Goal: Task Accomplishment & Management: Complete application form

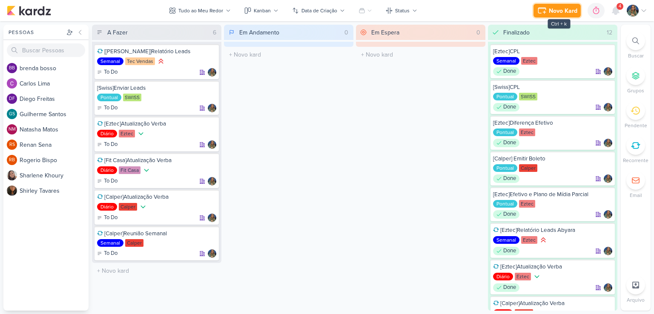
click at [561, 13] on div "Novo Kard" at bounding box center [563, 10] width 29 height 9
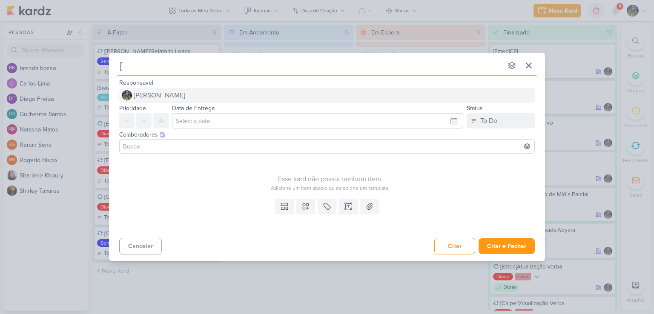
type input "[E"
type input "[Eztec"
type input "[Eztec}"
type input "[Eztec]"
type input "[Eztec]Reuniã"
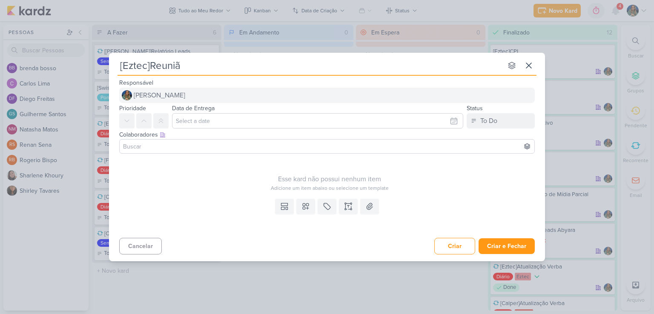
type input "[Eztec]Reunião"
type input "[Eztec]Reunião 3"
type input "[Eztec]Reunião 360"
type input "[Eztec]Reunião 360 D"
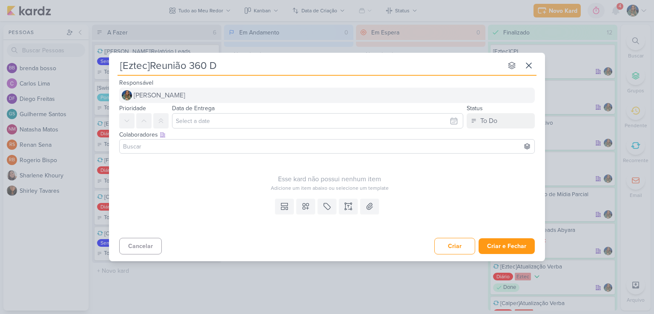
type input "[Eztec]Reunião 360 Di"
type input "[Eztec]Reunião 360 Digitak"
type input "[Eztec]Reunião 360 Digital"
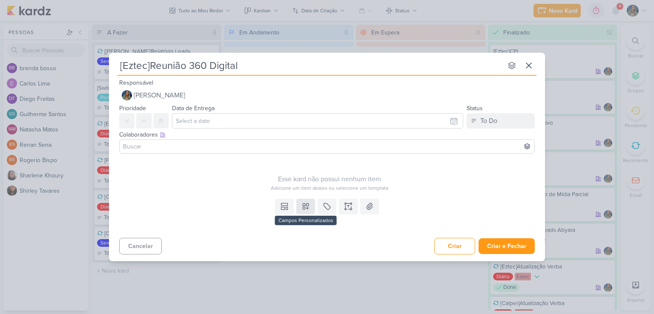
type input "[Eztec]Reunião 360 Digital"
click at [304, 206] on icon at bounding box center [306, 206] width 9 height 9
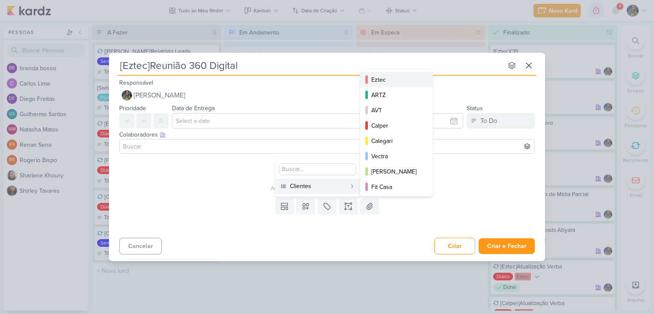
click at [378, 80] on div "Eztec" at bounding box center [397, 79] width 51 height 9
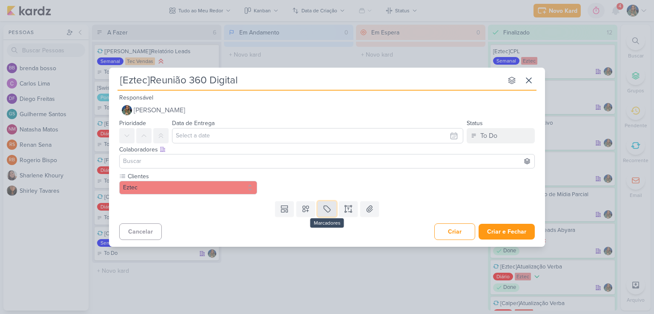
click at [325, 210] on icon at bounding box center [327, 209] width 9 height 9
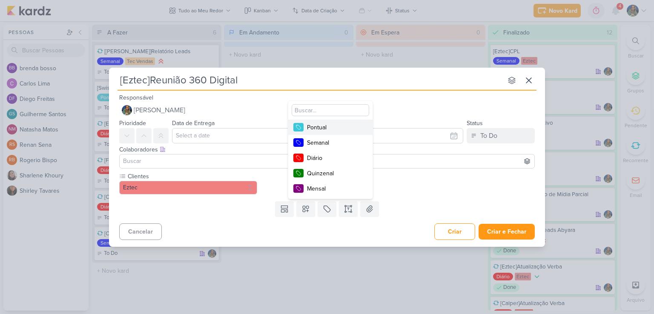
click at [329, 124] on div "Pontual" at bounding box center [334, 127] width 55 height 9
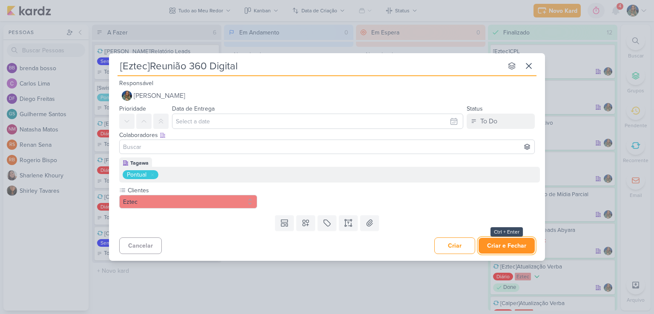
click at [495, 243] on button "Criar e Fechar" at bounding box center [507, 246] width 56 height 16
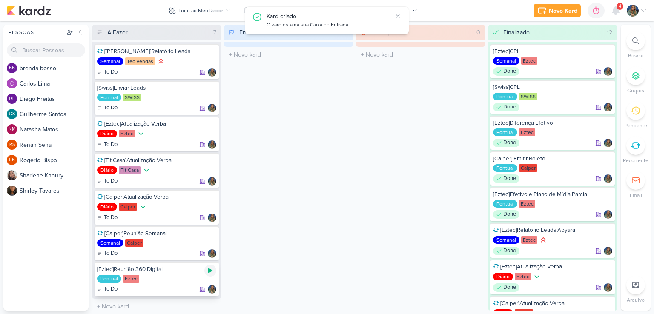
click at [208, 270] on icon at bounding box center [210, 271] width 4 height 5
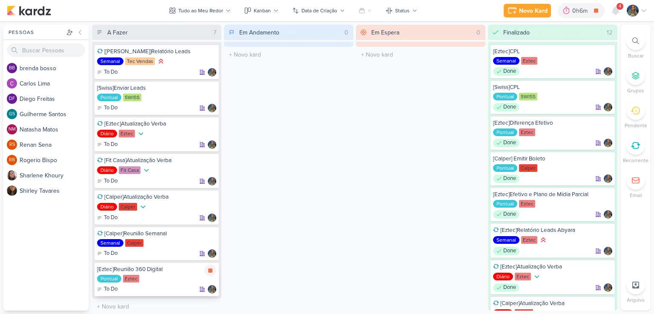
click at [209, 272] on icon at bounding box center [210, 271] width 7 height 7
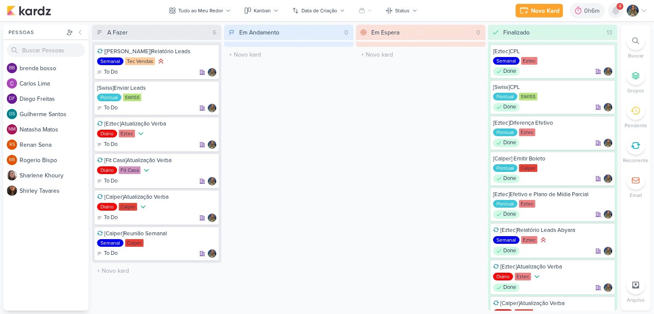
click at [621, 13] on div at bounding box center [615, 10] width 15 height 15
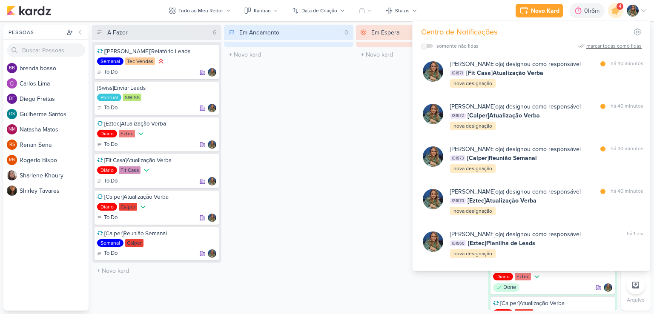
click at [611, 44] on div "marcar todas como lidas" at bounding box center [614, 46] width 55 height 8
click at [380, 88] on div "Em Espera 0 O título do kard deve ter menos que 100 caracteres" at bounding box center [421, 168] width 130 height 286
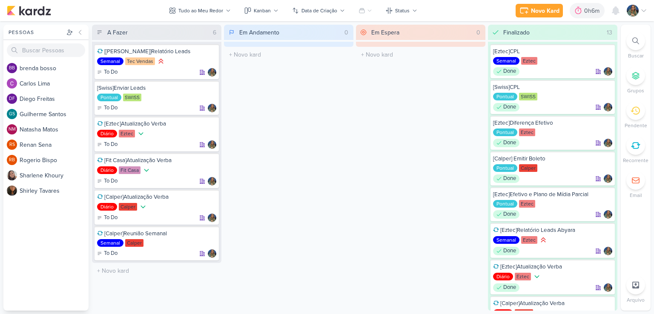
click at [586, 19] on div "Novo Kard Ctrl + k 0h6m Sessão desligada... Hoje 0h6m Semana 0h6m Mês 0h6m" at bounding box center [327, 10] width 641 height 21
click at [585, 12] on div "0h6m" at bounding box center [594, 10] width 18 height 9
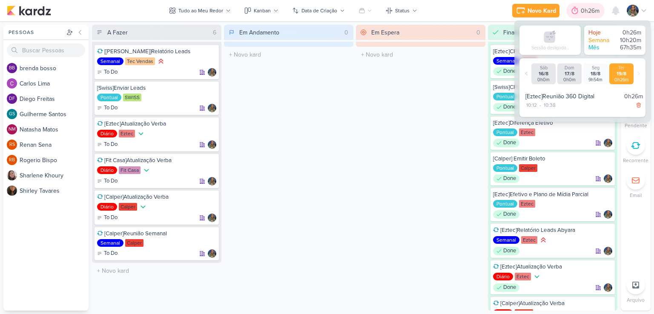
click at [585, 12] on div "0h26m" at bounding box center [591, 10] width 21 height 9
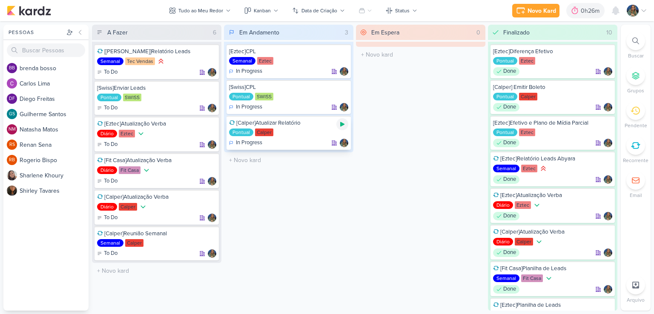
click at [340, 125] on icon at bounding box center [342, 124] width 7 height 7
drag, startPoint x: 568, startPoint y: 15, endPoint x: 568, endPoint y: 20, distance: 4.7
click at [568, 20] on div "Novo Kard Ctrl + k 0h26m [Calper]Atualizar Relatório 0h0m Hoje 0h26m Semana 10h…" at bounding box center [327, 10] width 641 height 21
click at [568, 11] on div at bounding box center [563, 11] width 12 height 14
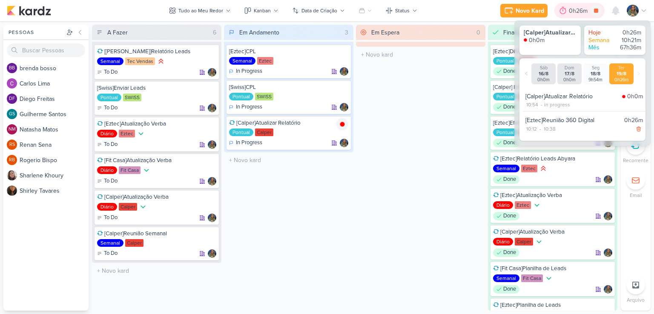
click at [568, 11] on div at bounding box center [563, 11] width 12 height 14
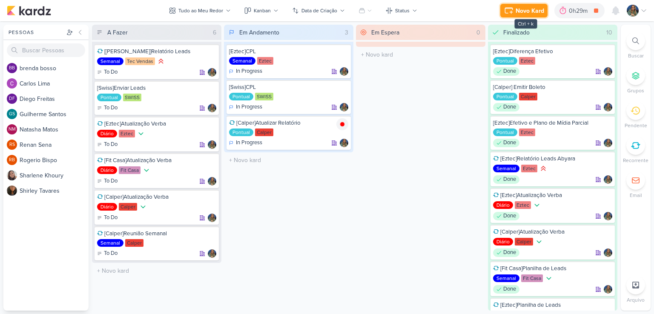
click at [526, 5] on button "Novo Kard" at bounding box center [524, 11] width 47 height 14
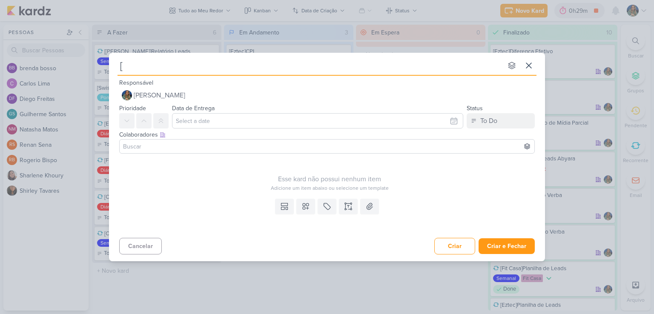
type input "[E"
type input "[Eztec"
type input "[Eztec]S"
type input "[Eztec]Subir"
type input "[Eztec]Subir peças"
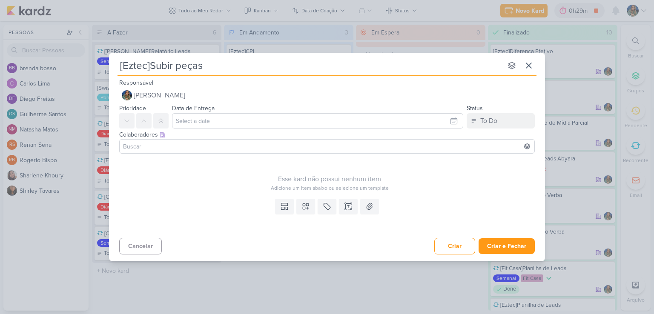
type input "[Eztec]Subir peças"
type input "[Eztec]Subir peças '"
type input "[Eztec]Subir peças 'lançamento"
type input "[Eztec]Subir peças 'lançamento'"
type input "[Eztec]Subir peças 'lançamento"
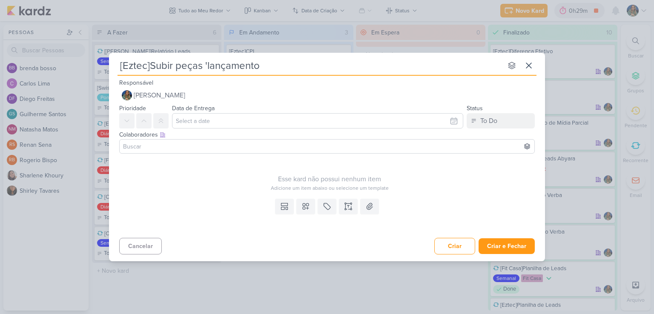
type input "[Eztec]Subir peças 'lançamento""
type input "[Eztec]Subir peças lançamento""
type input "[Eztec]Subir peças 'lançamento""
type input "[Eztec]Subir peças 'ançamento""
type input "[Eztec]Subir peças '"ançamento""
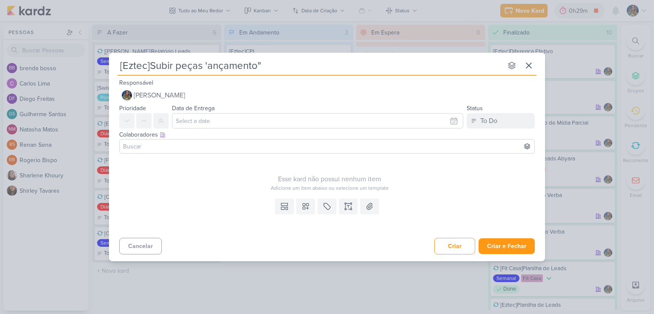
type input "[Eztec]Subir peças ançamento""
type input "[Eztec]Subir peças "lançamento""
type input "[Eztec]Subir peças "lançamento" Blue M"
type input "[Eztec]Subir peças "lançamento" Blue Mar"
type input "[Eztec]Subir peças "lançamento" Blue Marine"
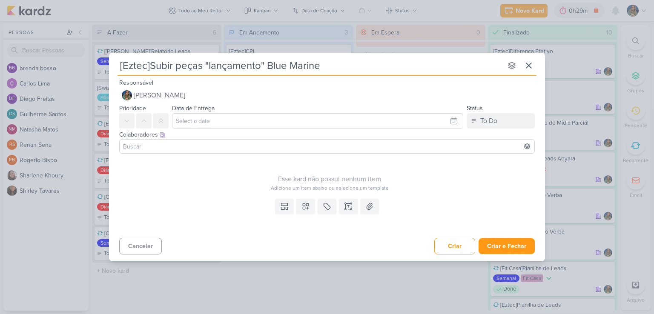
type input "[Eztec]Subir peças "lançamento" Blue Marine"
click at [351, 206] on icon at bounding box center [348, 206] width 9 height 9
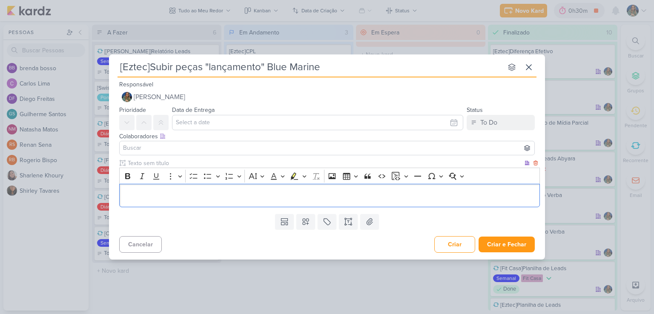
drag, startPoint x: 214, startPoint y: 194, endPoint x: 203, endPoint y: 196, distance: 11.3
click at [203, 196] on p "Editor editing area: main" at bounding box center [330, 196] width 412 height 10
click at [193, 198] on p "Editor editing area: main" at bounding box center [330, 196] width 412 height 10
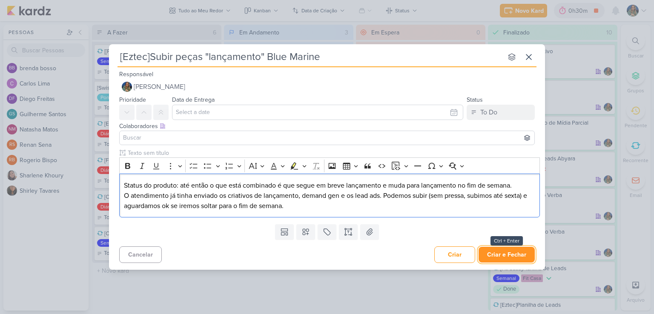
click at [500, 254] on button "Criar e Fechar" at bounding box center [507, 255] width 56 height 16
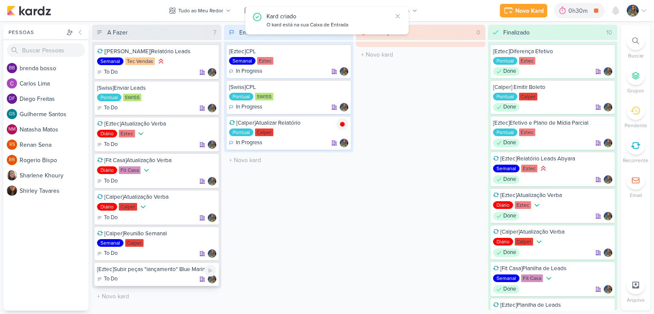
click at [177, 275] on div "To Do" at bounding box center [156, 279] width 119 height 9
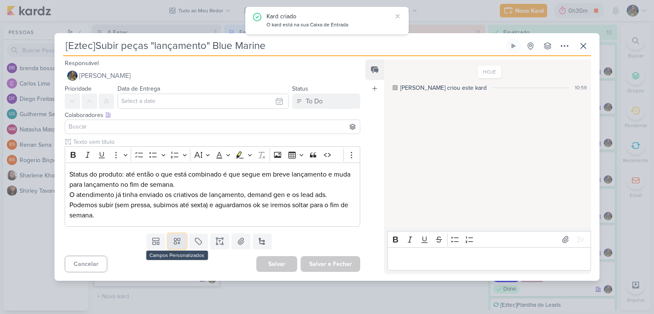
click at [175, 242] on icon at bounding box center [177, 241] width 9 height 9
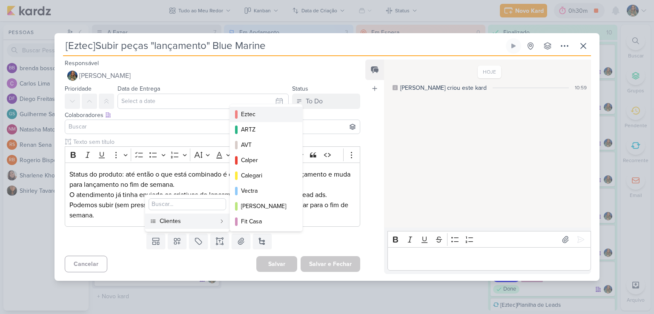
click at [256, 115] on div "Eztec" at bounding box center [266, 114] width 51 height 9
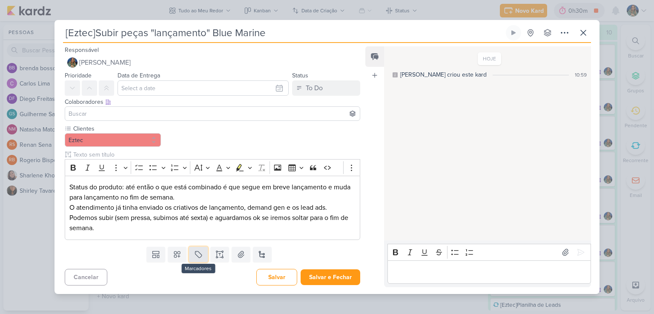
click at [196, 251] on icon at bounding box center [198, 255] width 9 height 9
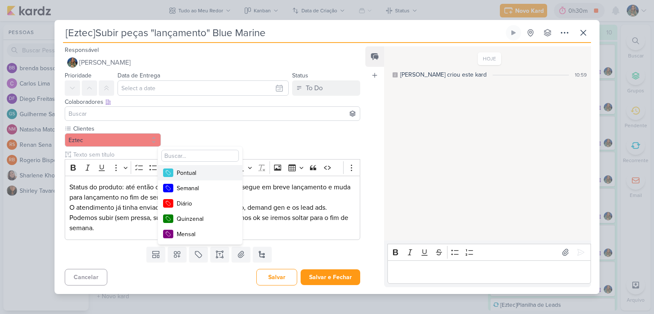
click at [211, 170] on div "Pontual" at bounding box center [204, 173] width 55 height 9
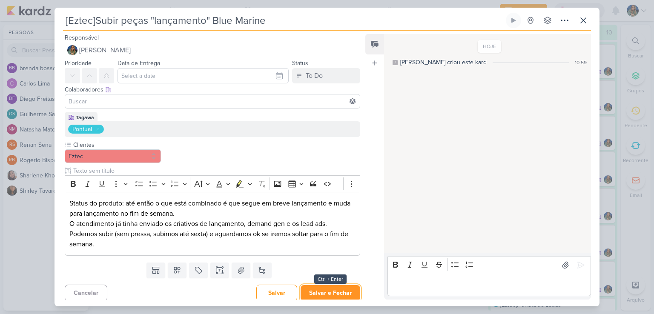
click at [330, 290] on button "Salvar e Fechar" at bounding box center [331, 293] width 60 height 16
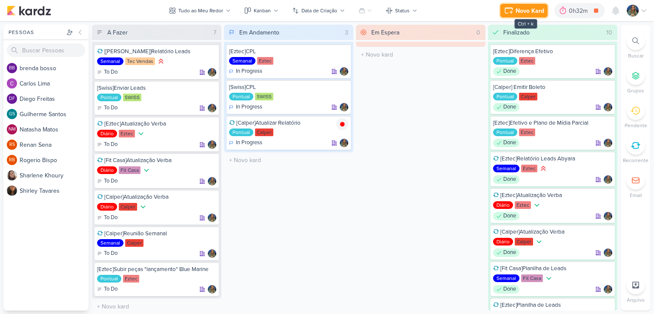
click at [513, 12] on icon at bounding box center [509, 11] width 10 height 10
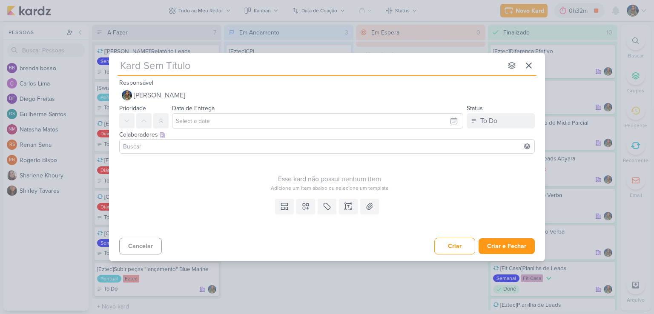
type input "["
type input "[Ez"
type input "[Eztec"
type input "[Eztec]SUbir"
type input "[Eztec]S"
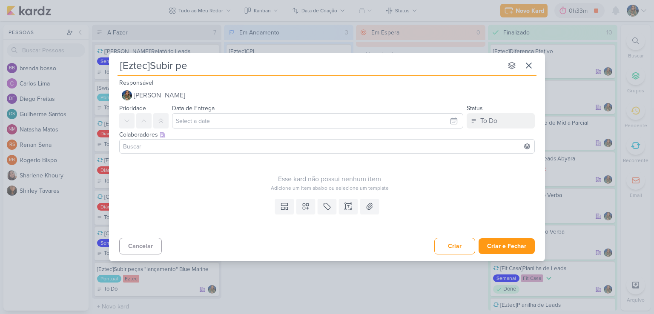
type input "[Eztec]Subir peç"
type input "[Eztec]Subir peças"
type input "[Eztec]Subir peças L"
type input "[Eztec]Subir peças Lume House"
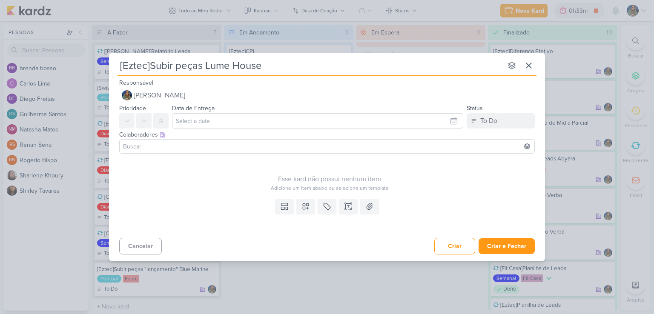
type input "[Eztec]Subir peças Lume House"
click at [341, 208] on button at bounding box center [348, 206] width 19 height 15
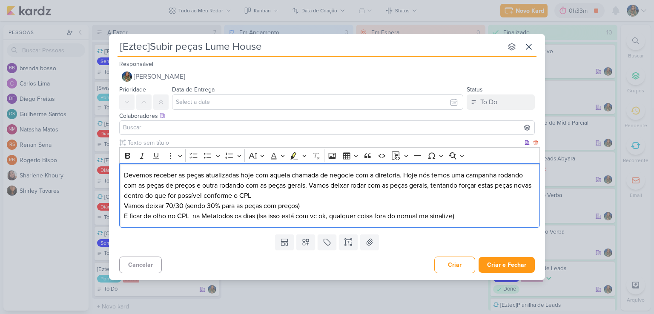
click at [217, 218] on p "E ficar de olho no CPL na Metatodos os dias (Isa isso está com vc ok, qualquer …" at bounding box center [330, 216] width 412 height 10
click at [308, 245] on icon at bounding box center [306, 242] width 6 height 6
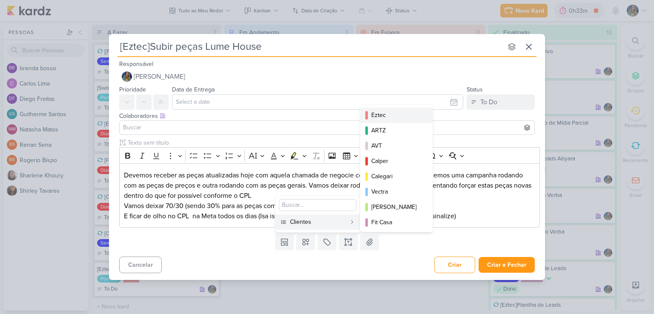
click at [382, 118] on div "Eztec" at bounding box center [397, 115] width 51 height 9
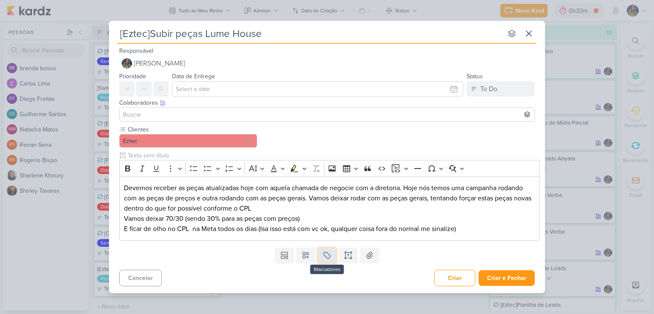
click at [326, 254] on icon at bounding box center [327, 255] width 9 height 9
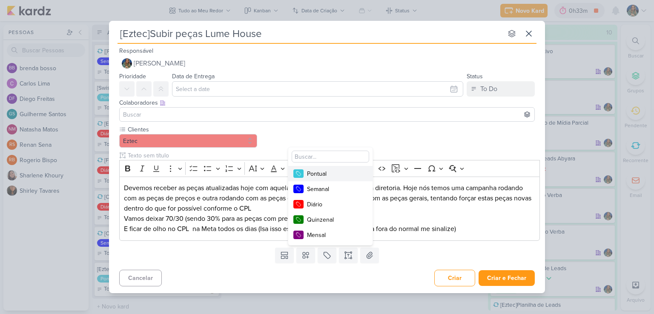
click at [335, 173] on div "Pontual" at bounding box center [334, 174] width 55 height 9
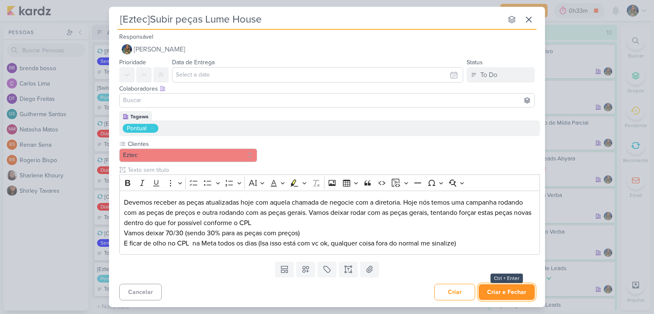
click at [502, 289] on button "Criar e Fechar" at bounding box center [507, 293] width 56 height 16
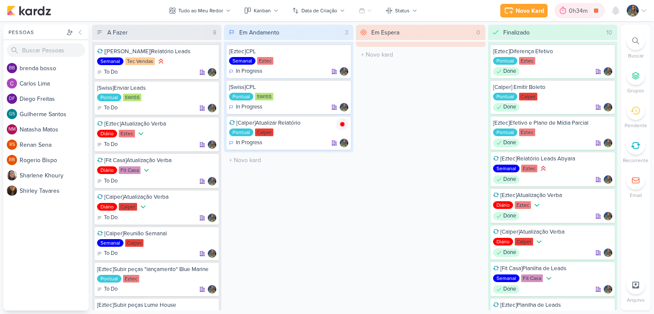
click at [571, 9] on div "0h34m" at bounding box center [579, 10] width 21 height 9
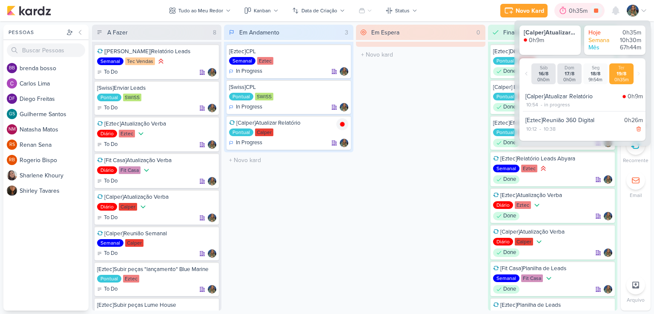
click at [570, 9] on div "0h35m" at bounding box center [579, 10] width 21 height 9
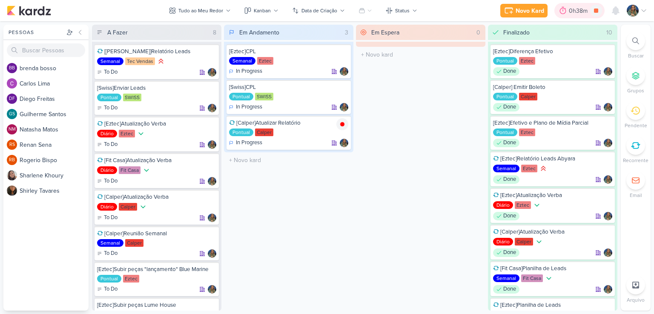
click at [567, 11] on icon at bounding box center [563, 10] width 9 height 9
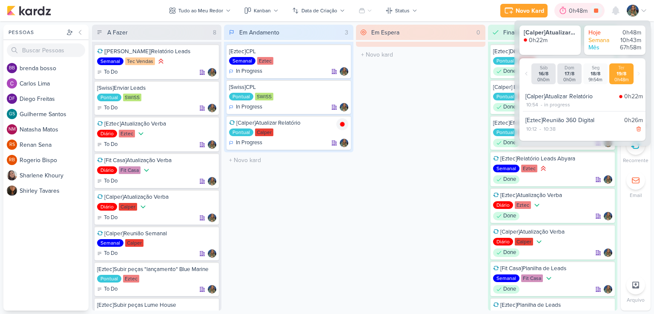
click at [567, 11] on icon at bounding box center [563, 10] width 9 height 9
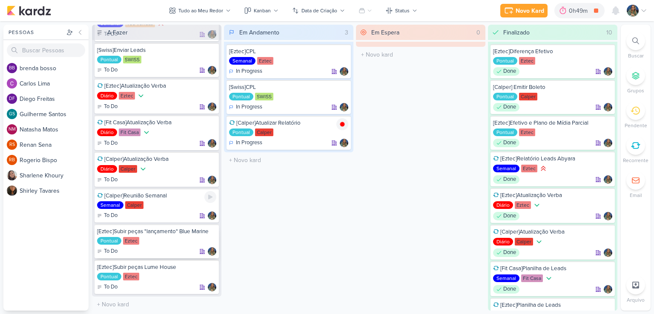
scroll to position [38, 0]
click at [185, 239] on div "Pontual Eztec" at bounding box center [156, 241] width 119 height 9
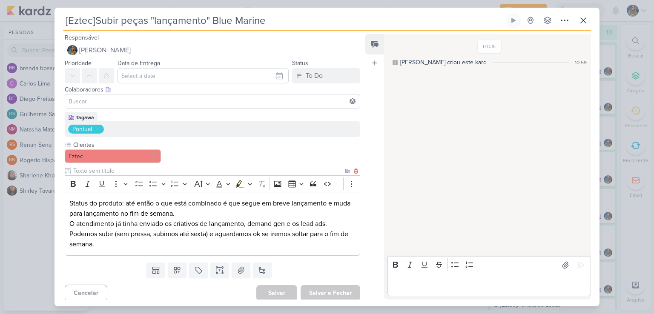
click at [72, 239] on p "O atendimento já tinha enviado os criativos de lançamento, demand gen e os lead…" at bounding box center [212, 234] width 286 height 31
click at [129, 251] on div "Status do produto: até então o que está combinado é que segue em breve lançamen…" at bounding box center [213, 224] width 296 height 64
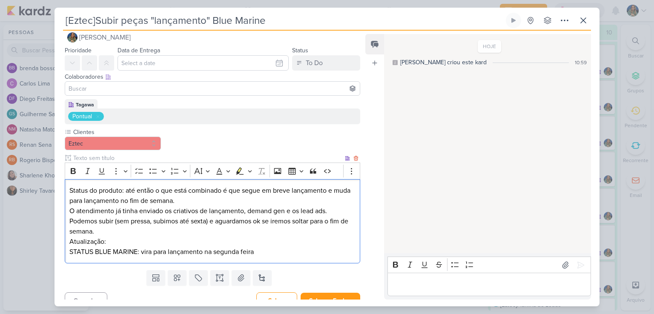
scroll to position [23, 0]
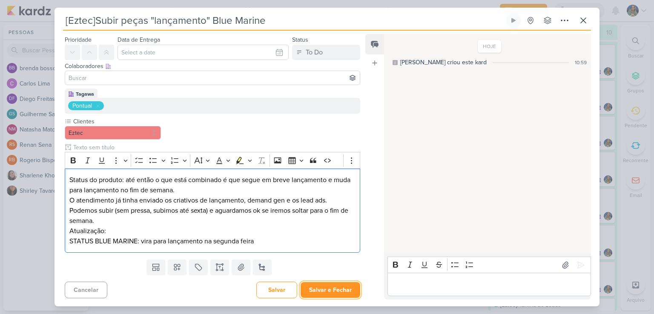
click at [341, 285] on button "Salvar e Fechar" at bounding box center [331, 290] width 60 height 16
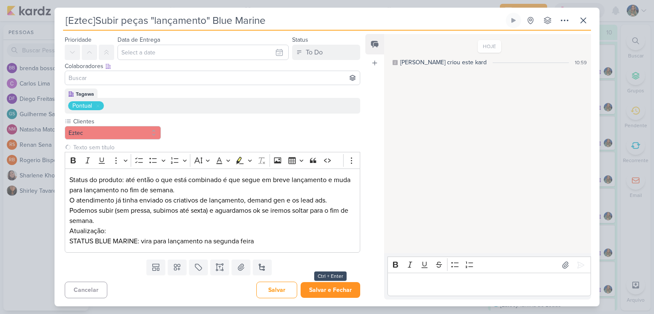
click at [340, 286] on div "[Eztec]Subir peças "lançamento" Blue Marine Criado por mim" at bounding box center [327, 157] width 545 height 299
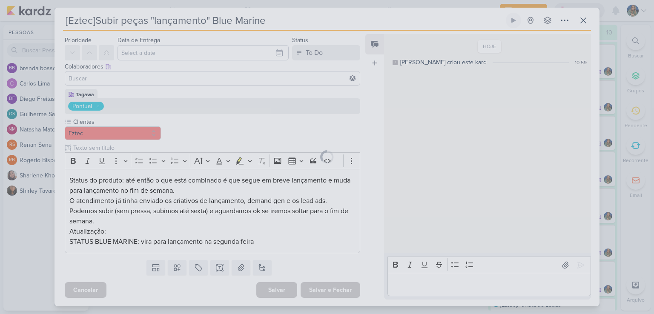
scroll to position [23, 0]
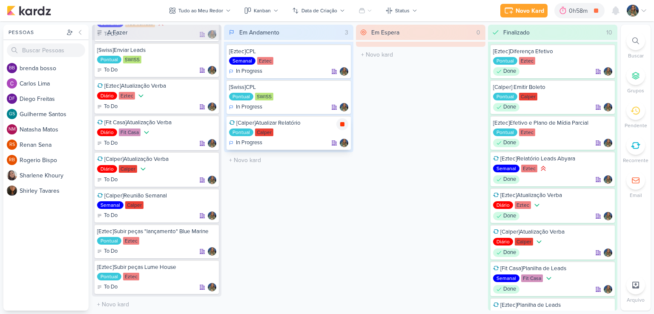
click at [341, 124] on icon at bounding box center [342, 124] width 4 height 4
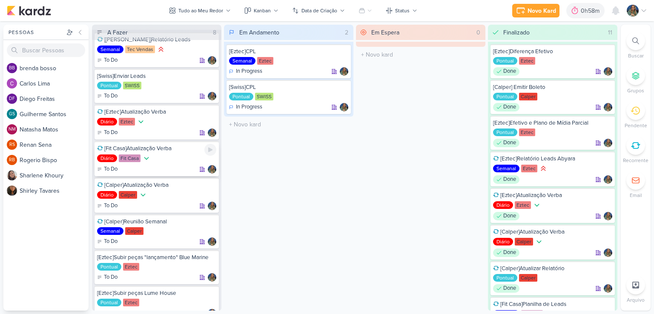
scroll to position [0, 0]
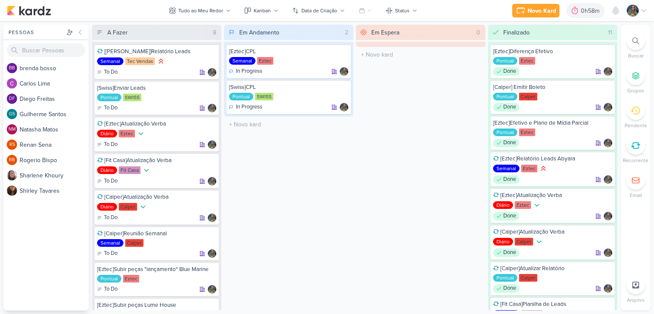
click at [357, 195] on div "Em Espera 0 O título do kard deve ter menos que 100 caracteres" at bounding box center [421, 168] width 130 height 286
click at [209, 199] on icon at bounding box center [210, 198] width 4 height 5
click at [213, 196] on icon at bounding box center [210, 198] width 7 height 7
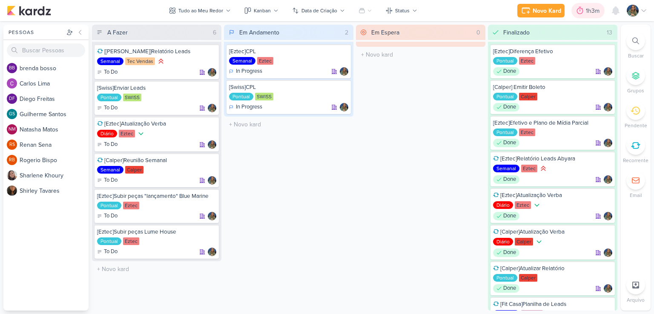
click at [581, 11] on icon at bounding box center [580, 11] width 6 height 8
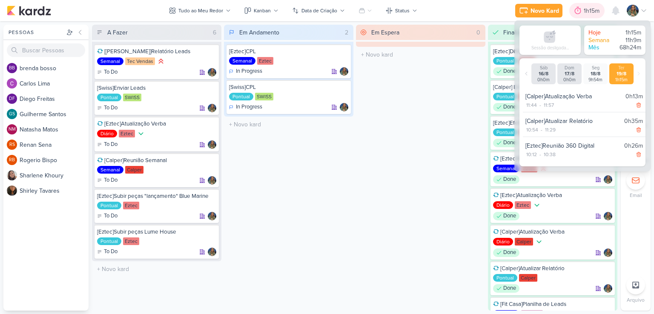
click at [581, 11] on icon at bounding box center [578, 11] width 6 height 8
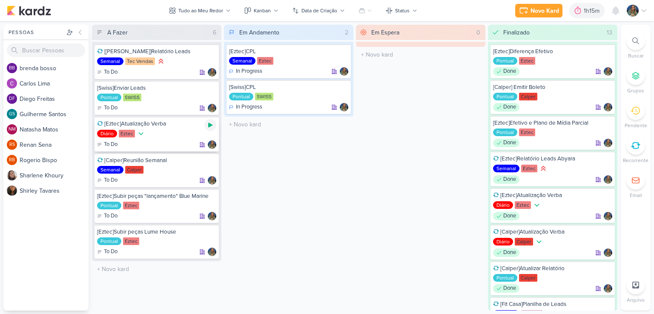
click at [213, 125] on icon at bounding box center [210, 125] width 7 height 7
